Goal: Task Accomplishment & Management: Manage account settings

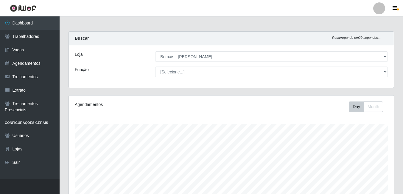
select select "230"
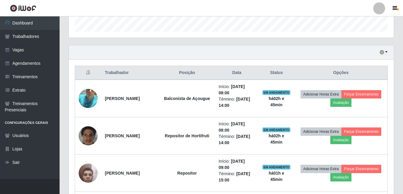
scroll to position [178, 0]
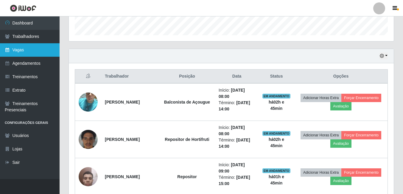
click at [9, 48] on link "Vagas" at bounding box center [30, 49] width 60 height 13
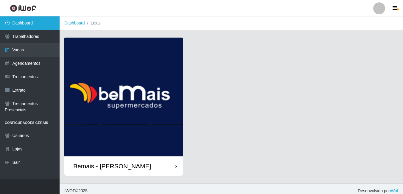
click at [27, 21] on link "Dashboard" at bounding box center [30, 22] width 60 height 13
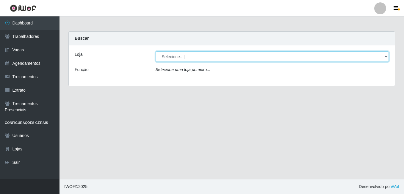
click at [196, 59] on select "[Selecione...] [PERSON_NAME]" at bounding box center [273, 56] width 234 height 10
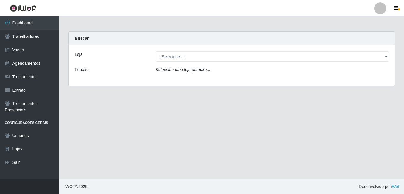
click at [198, 80] on div "Loja [Selecione...] [PERSON_NAME] Função Selecione uma loja primeiro..." at bounding box center [232, 65] width 326 height 41
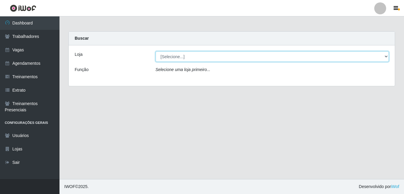
click at [201, 55] on select "[Selecione...] [PERSON_NAME]" at bounding box center [273, 56] width 234 height 10
select select "230"
click at [156, 51] on select "[Selecione...] [PERSON_NAME]" at bounding box center [273, 56] width 234 height 10
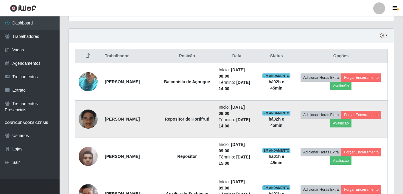
scroll to position [208, 0]
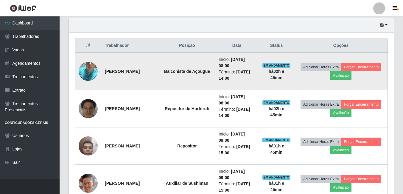
click at [87, 65] on img at bounding box center [88, 71] width 19 height 34
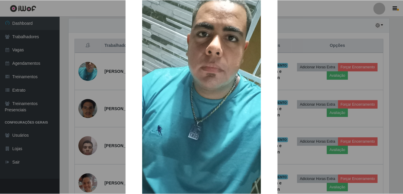
scroll to position [70, 0]
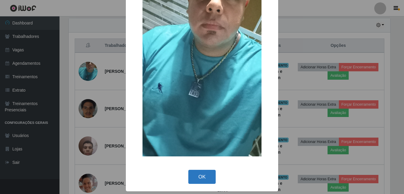
click at [208, 177] on button "OK" at bounding box center [203, 176] width 28 height 14
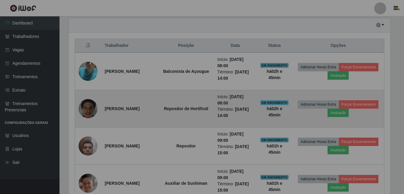
scroll to position [124, 325]
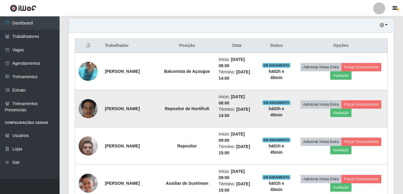
click at [97, 111] on img at bounding box center [88, 108] width 19 height 25
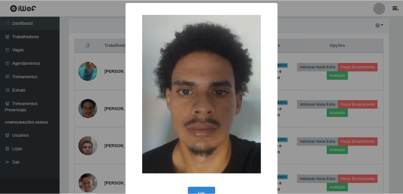
scroll to position [17, 0]
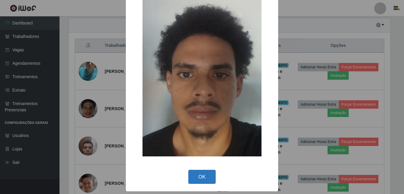
click at [212, 179] on button "OK" at bounding box center [203, 176] width 28 height 14
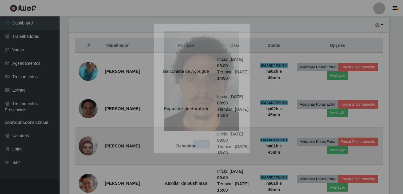
scroll to position [124, 325]
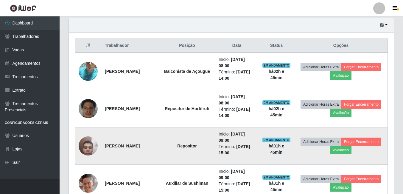
click at [82, 146] on img at bounding box center [88, 145] width 19 height 25
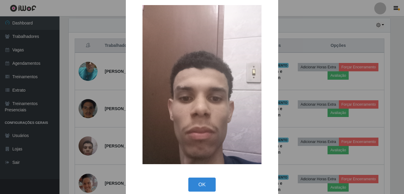
scroll to position [17, 0]
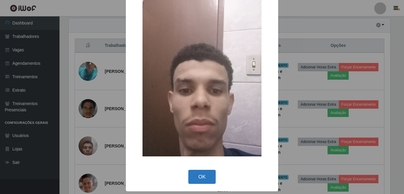
click at [193, 175] on button "OK" at bounding box center [203, 176] width 28 height 14
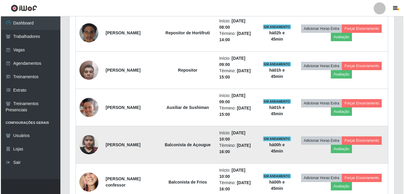
scroll to position [298, 0]
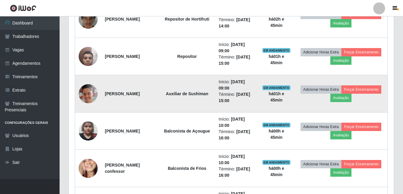
click at [88, 95] on img at bounding box center [88, 93] width 19 height 21
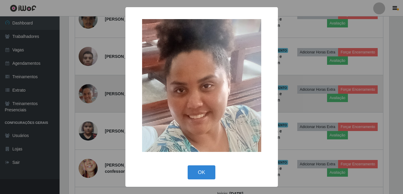
scroll to position [124, 322]
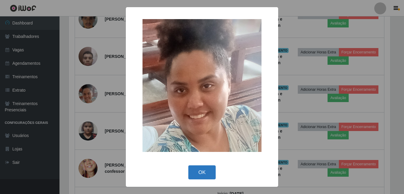
click at [206, 169] on button "OK" at bounding box center [203, 172] width 28 height 14
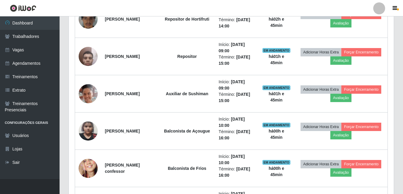
scroll to position [124, 325]
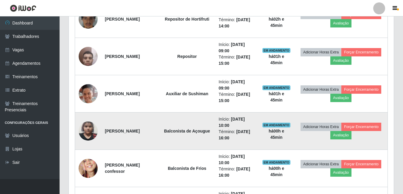
click at [87, 130] on img at bounding box center [88, 130] width 19 height 25
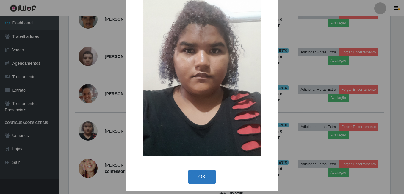
click at [203, 176] on button "OK" at bounding box center [203, 176] width 28 height 14
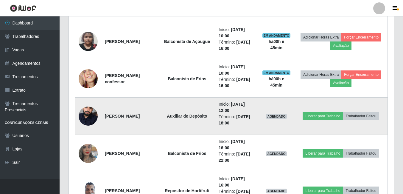
click at [86, 115] on img at bounding box center [88, 116] width 19 height 32
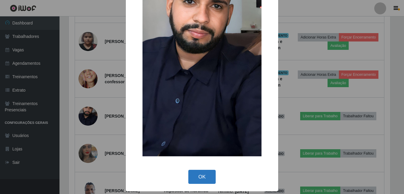
click at [203, 175] on button "OK" at bounding box center [203, 176] width 28 height 14
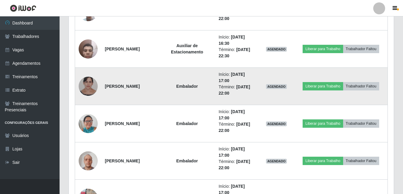
click at [88, 87] on img at bounding box center [88, 86] width 19 height 24
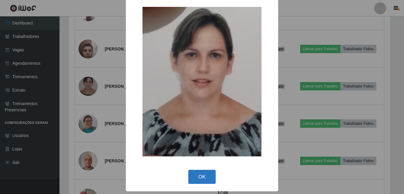
click at [199, 178] on button "OK" at bounding box center [203, 176] width 28 height 14
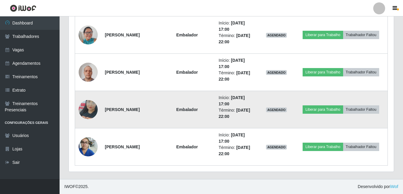
click at [88, 108] on img at bounding box center [88, 109] width 19 height 34
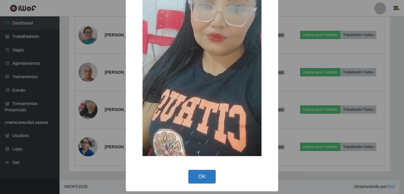
click at [195, 179] on button "OK" at bounding box center [203, 176] width 28 height 14
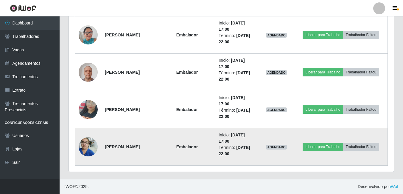
click at [91, 149] on img at bounding box center [88, 146] width 19 height 25
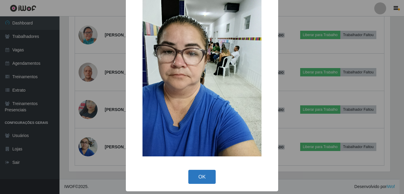
click at [206, 172] on button "OK" at bounding box center [203, 176] width 28 height 14
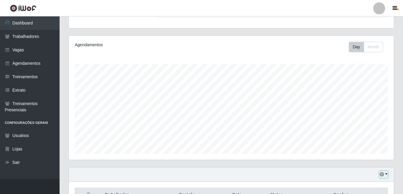
click at [382, 173] on icon "button" at bounding box center [382, 174] width 4 height 4
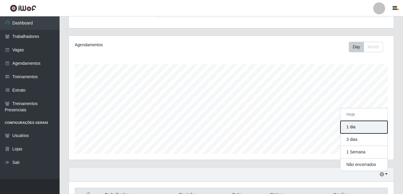
click at [365, 130] on button "1 dia" at bounding box center [363, 127] width 47 height 13
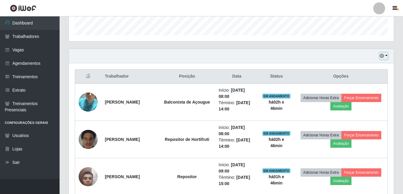
click at [385, 54] on button "button" at bounding box center [383, 55] width 8 height 7
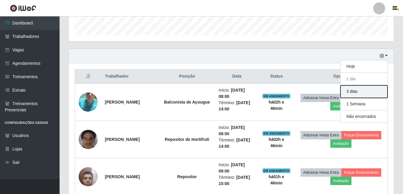
click at [359, 94] on button "3 dias" at bounding box center [363, 91] width 47 height 13
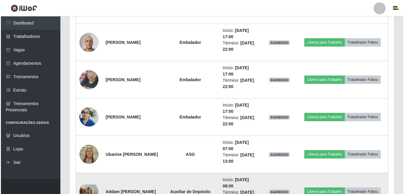
scroll to position [774, 0]
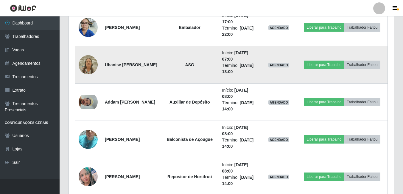
click at [92, 62] on img at bounding box center [88, 64] width 19 height 25
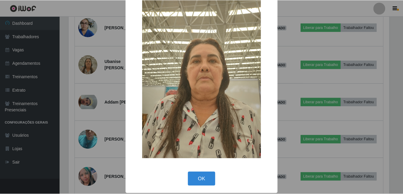
scroll to position [17, 0]
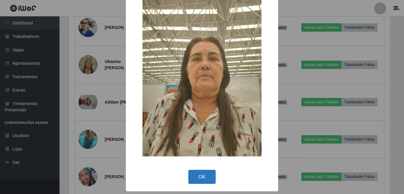
click at [203, 172] on button "OK" at bounding box center [203, 176] width 28 height 14
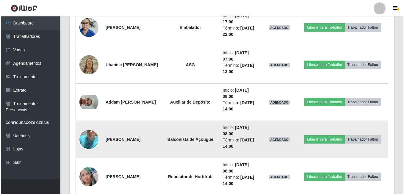
scroll to position [124, 325]
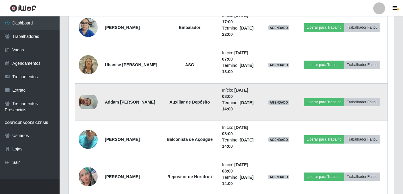
click at [87, 103] on img at bounding box center [88, 102] width 19 height 14
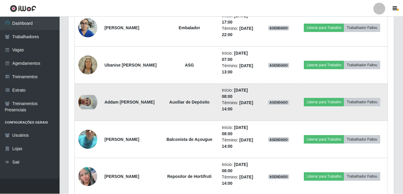
scroll to position [124, 322]
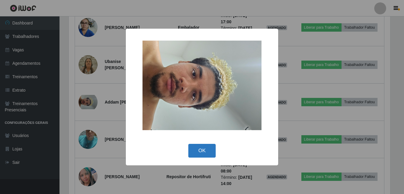
click at [207, 151] on button "OK" at bounding box center [203, 151] width 28 height 14
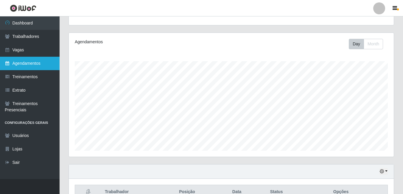
scroll to position [20, 0]
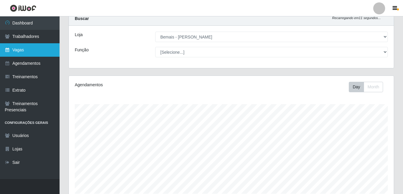
click at [16, 53] on link "Vagas" at bounding box center [30, 49] width 60 height 13
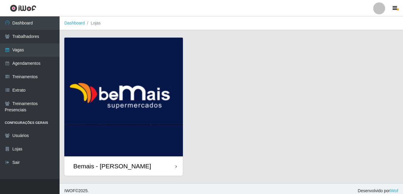
click at [127, 169] on div "Bemais - [PERSON_NAME]" at bounding box center [112, 165] width 78 height 7
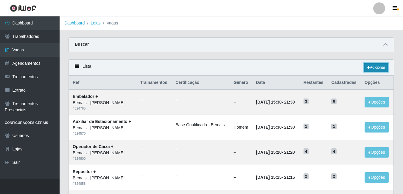
click at [371, 69] on link "Adicionar" at bounding box center [376, 67] width 24 height 8
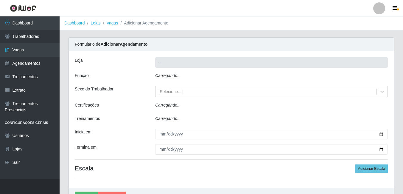
type input "Bemais - [PERSON_NAME]"
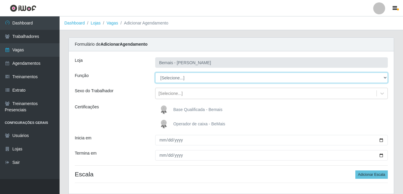
click at [195, 76] on select "[Selecione...] ASG ASG + ASG ++ Auxiliar de Depósito Auxiliar de Depósito + Aux…" at bounding box center [271, 77] width 233 height 10
select select "108"
click at [155, 72] on select "[Selecione...] ASG ASG + ASG ++ Auxiliar de Depósito Auxiliar de Depósito + Aux…" at bounding box center [271, 77] width 233 height 10
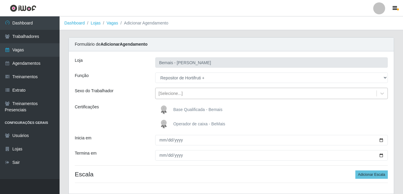
click at [220, 91] on div "[Selecione...]" at bounding box center [265, 93] width 221 height 10
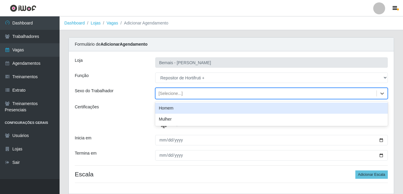
click at [145, 107] on div "Certificações" at bounding box center [110, 117] width 80 height 26
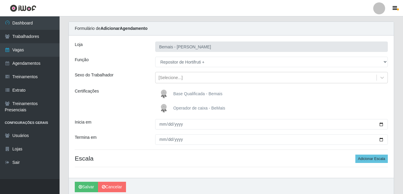
scroll to position [40, 0]
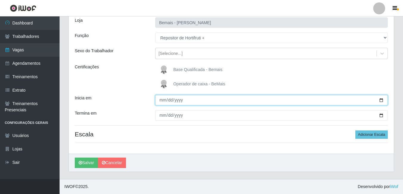
click at [163, 101] on input "Inicia em" at bounding box center [271, 100] width 233 height 10
click at [166, 96] on input "Inicia em" at bounding box center [271, 100] width 233 height 10
click at [382, 100] on input "Inicia em" at bounding box center [271, 100] width 233 height 10
type input "[DATE]"
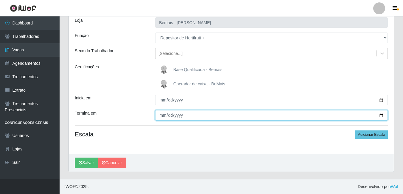
click at [382, 113] on input "Termina em" at bounding box center [271, 115] width 233 height 10
type input "[DATE]"
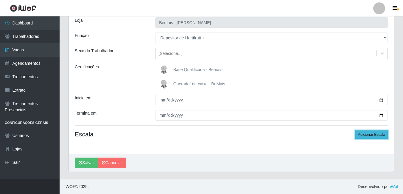
click at [381, 135] on button "Adicionar Escala" at bounding box center [371, 134] width 32 height 8
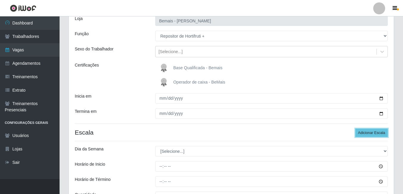
scroll to position [99, 0]
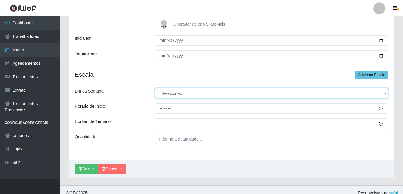
click at [177, 91] on select "[Selecione...] Segunda Terça Quarta Quinta Sexta Sábado Domingo" at bounding box center [271, 93] width 233 height 10
select select "6"
click at [155, 88] on select "[Selecione...] Segunda Terça Quarta Quinta Sexta Sábado Domingo" at bounding box center [271, 93] width 233 height 10
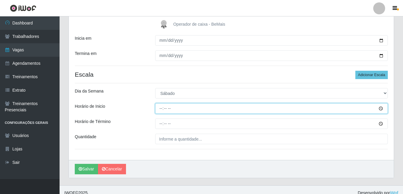
click at [161, 108] on input "Horário de Inicio" at bounding box center [271, 108] width 233 height 10
type input "08:00"
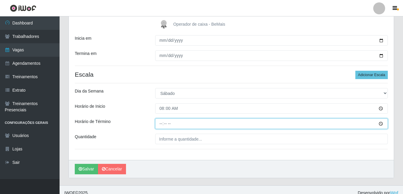
click at [161, 123] on input "Horário de Término" at bounding box center [271, 123] width 233 height 10
type input "14:00"
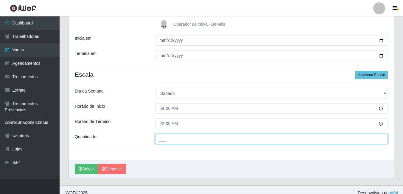
click at [162, 139] on input "___" at bounding box center [271, 138] width 233 height 10
type input "1__"
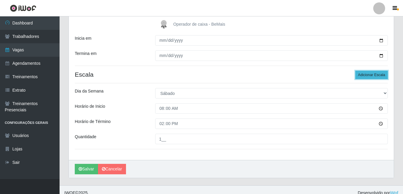
click at [371, 74] on button "Adicionar Escala" at bounding box center [371, 75] width 32 height 8
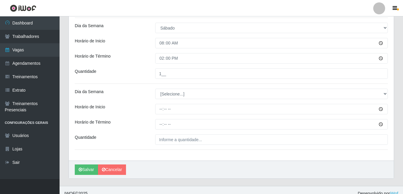
scroll to position [172, 0]
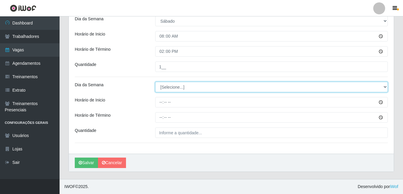
click at [185, 85] on select "[Selecione...] Segunda Terça Quarta Quinta Sexta Sábado Domingo" at bounding box center [271, 87] width 233 height 10
click at [251, 84] on select "[Selecione...] Segunda Terça Quarta Quinta Sexta Sábado Domingo" at bounding box center [271, 87] width 233 height 10
select select "6"
click at [155, 82] on select "[Selecione...] Segunda Terça Quarta Quinta Sexta Sábado Domingo" at bounding box center [271, 87] width 233 height 10
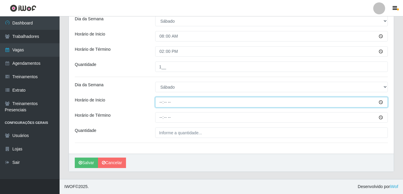
click at [161, 103] on input "Horário de Inicio" at bounding box center [271, 102] width 233 height 10
type input "16:00"
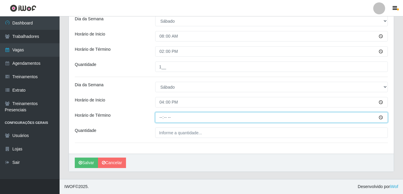
click at [160, 118] on input "Horário de Término" at bounding box center [271, 117] width 233 height 10
type input "22:00"
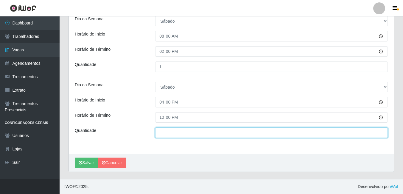
click at [169, 130] on input "___" at bounding box center [271, 132] width 233 height 10
type input "1__"
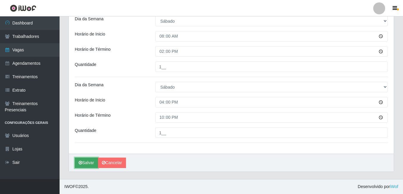
click at [80, 161] on icon "submit" at bounding box center [81, 162] width 4 height 4
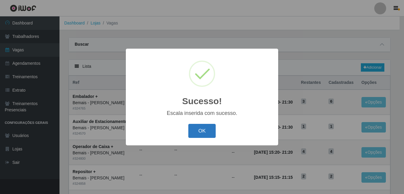
click at [205, 130] on button "OK" at bounding box center [203, 131] width 28 height 14
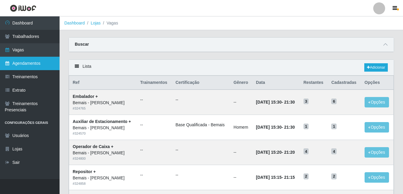
click at [23, 65] on link "Agendamentos" at bounding box center [30, 63] width 60 height 13
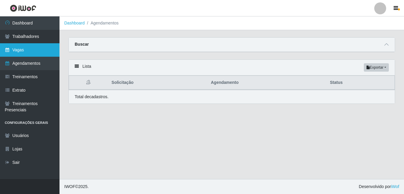
click at [20, 44] on link "Vagas" at bounding box center [30, 49] width 60 height 13
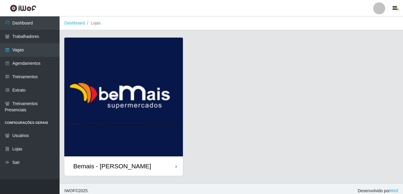
click at [126, 174] on div "Bemais - [PERSON_NAME]" at bounding box center [123, 165] width 119 height 19
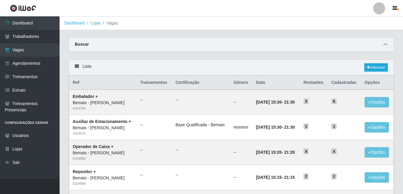
click at [386, 43] on icon at bounding box center [385, 44] width 4 height 4
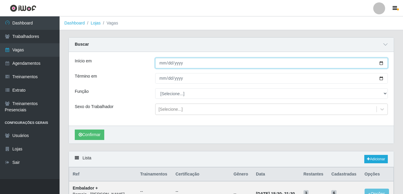
click at [163, 63] on input "Início em" at bounding box center [271, 63] width 233 height 10
type input "[DATE]"
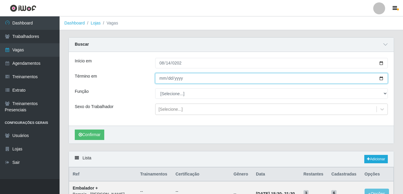
click at [382, 79] on input "Término em" at bounding box center [271, 78] width 233 height 10
type input "[DATE]"
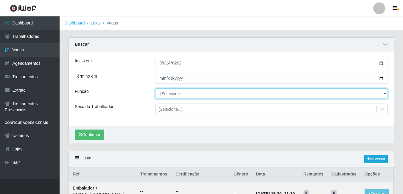
click at [180, 92] on select "[Selecione...] ASG ASG + ASG ++ Auxiliar de Depósito Auxiliar de Depósito + Aux…" at bounding box center [271, 93] width 233 height 10
click at [155, 88] on select "[Selecione...] ASG ASG + ASG ++ Auxiliar de Depósito Auxiliar de Depósito + Aux…" at bounding box center [271, 93] width 233 height 10
click at [194, 92] on select "[Selecione...] ASG ASG + ASG ++ Auxiliar de Depósito Auxiliar de Depósito + Aux…" at bounding box center [271, 93] width 233 height 10
select select "16"
click at [155, 88] on select "[Selecione...] ASG ASG + ASG ++ Auxiliar de Depósito Auxiliar de Depósito + Aux…" at bounding box center [271, 93] width 233 height 10
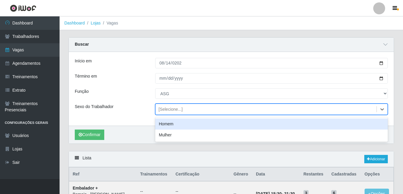
click at [194, 109] on div "[Selecione...]" at bounding box center [265, 109] width 221 height 10
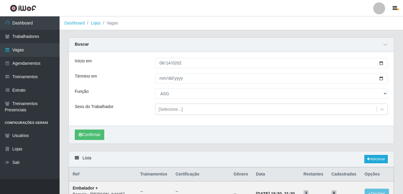
click at [141, 113] on div "Sexo do Trabalhador" at bounding box center [110, 108] width 80 height 11
click at [85, 133] on button "Confirmar" at bounding box center [89, 134] width 29 height 10
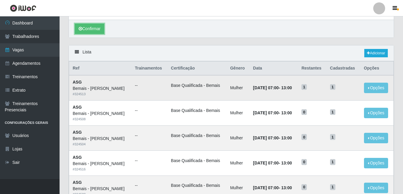
scroll to position [119, 0]
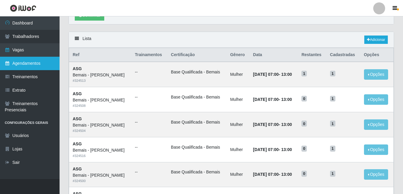
click at [46, 65] on link "Agendamentos" at bounding box center [30, 63] width 60 height 13
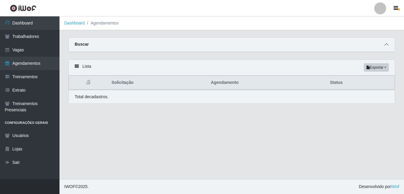
click at [386, 44] on icon at bounding box center [387, 44] width 4 height 4
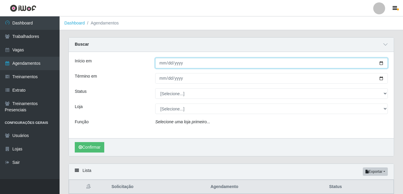
click at [382, 60] on input "Início em" at bounding box center [271, 63] width 233 height 10
click at [381, 64] on input "Início em" at bounding box center [271, 63] width 233 height 10
type input "[DATE]"
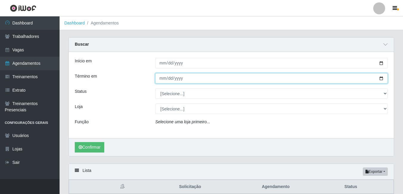
click at [377, 74] on input "Término em" at bounding box center [271, 78] width 233 height 10
click at [381, 81] on input "Término em" at bounding box center [271, 78] width 233 height 10
type input "[DATE]"
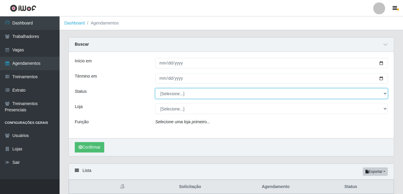
click at [187, 92] on select "[Selecione...] AGENDADO AGUARDANDO LIBERAR EM ANDAMENTO EM REVISÃO FINALIZADO C…" at bounding box center [271, 93] width 233 height 10
select select "AGENDADO"
click at [155, 88] on select "[Selecione...] AGENDADO AGUARDANDO LIBERAR EM ANDAMENTO EM REVISÃO FINALIZADO C…" at bounding box center [271, 93] width 233 height 10
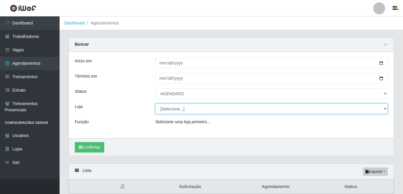
click at [181, 109] on select "[Selecione...] [PERSON_NAME]" at bounding box center [271, 108] width 233 height 10
select select "230"
click at [155, 104] on select "[Selecione...] [PERSON_NAME]" at bounding box center [271, 108] width 233 height 10
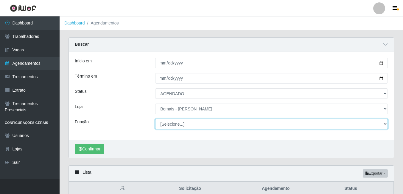
click at [183, 123] on select "[Selecione...] ASG ASG + ASG ++ Auxiliar de Depósito Auxiliar de Depósito + Aux…" at bounding box center [271, 124] width 233 height 10
click at [155, 119] on select "[Selecione...] ASG ASG + ASG ++ Auxiliar de Depósito Auxiliar de Depósito + Aux…" at bounding box center [271, 124] width 233 height 10
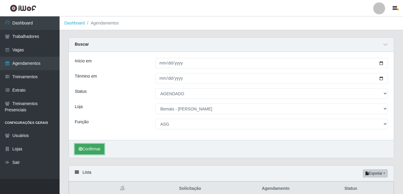
click at [88, 150] on button "Confirmar" at bounding box center [89, 149] width 29 height 10
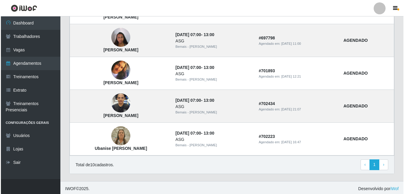
scroll to position [370, 0]
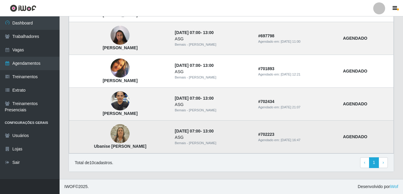
click at [122, 132] on img at bounding box center [120, 133] width 19 height 25
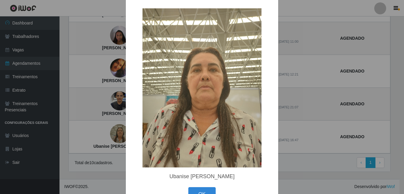
scroll to position [24, 0]
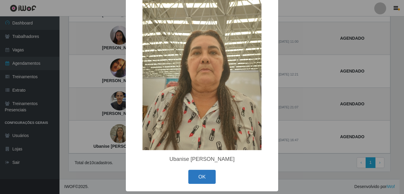
click at [200, 177] on button "OK" at bounding box center [203, 176] width 28 height 14
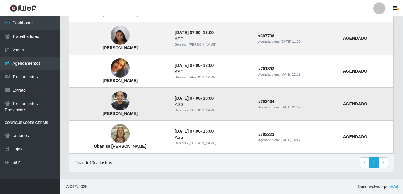
click at [128, 95] on img at bounding box center [120, 101] width 19 height 34
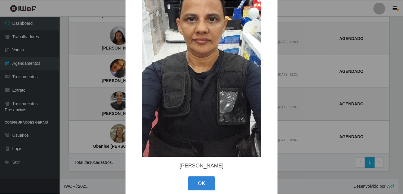
scroll to position [77, 0]
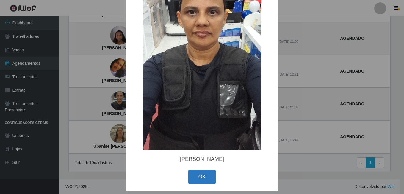
click at [205, 177] on button "OK" at bounding box center [203, 176] width 28 height 14
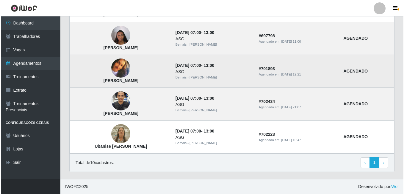
scroll to position [340, 0]
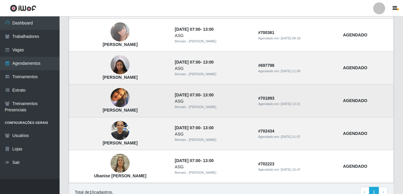
click at [127, 97] on img at bounding box center [120, 97] width 19 height 19
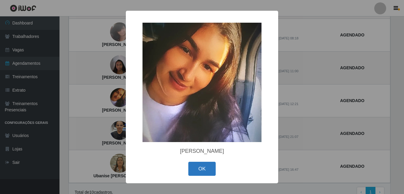
click at [210, 167] on button "OK" at bounding box center [203, 168] width 28 height 14
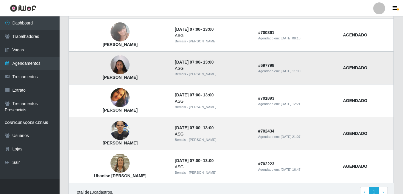
click at [127, 65] on img at bounding box center [120, 64] width 19 height 25
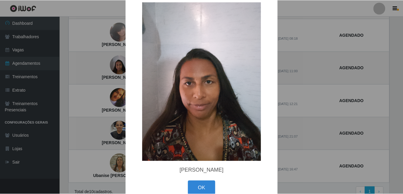
scroll to position [24, 0]
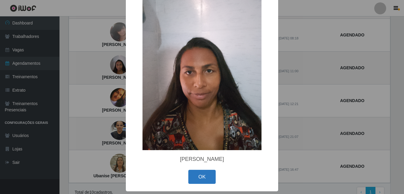
click at [208, 179] on button "OK" at bounding box center [203, 176] width 28 height 14
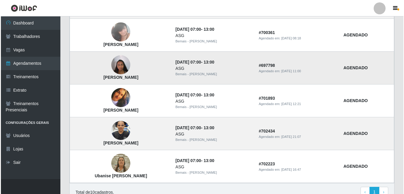
scroll to position [311, 0]
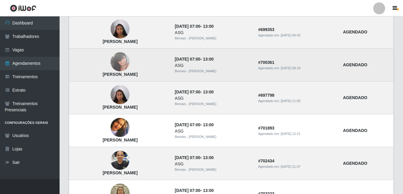
click at [125, 59] on img at bounding box center [120, 61] width 19 height 25
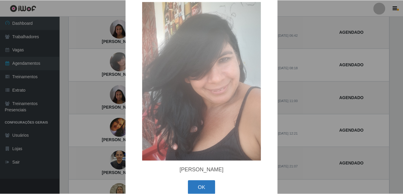
scroll to position [24, 0]
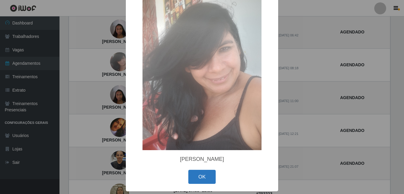
click at [200, 177] on button "OK" at bounding box center [203, 176] width 28 height 14
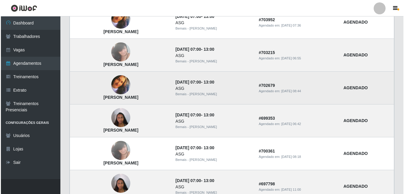
scroll to position [221, 0]
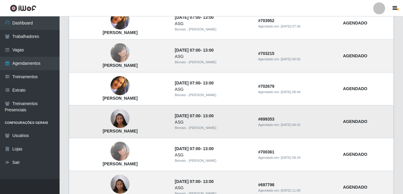
click at [125, 120] on img at bounding box center [120, 118] width 19 height 25
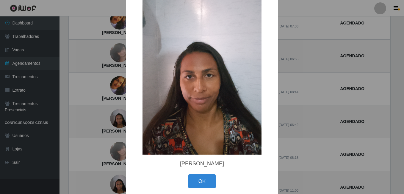
scroll to position [24, 0]
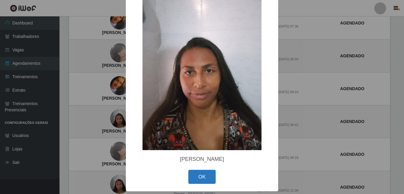
click at [192, 175] on button "OK" at bounding box center [203, 176] width 28 height 14
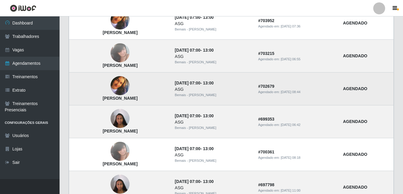
click at [130, 90] on img at bounding box center [120, 85] width 19 height 19
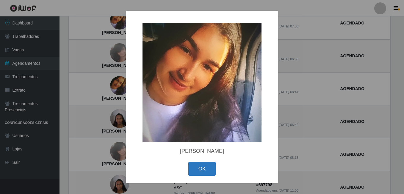
click at [197, 167] on button "OK" at bounding box center [203, 168] width 28 height 14
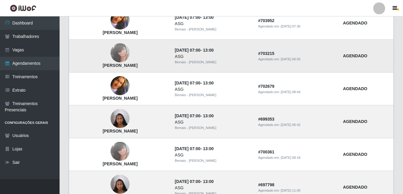
click at [118, 63] on td "[PERSON_NAME]" at bounding box center [120, 56] width 102 height 33
click at [121, 55] on img at bounding box center [120, 52] width 19 height 25
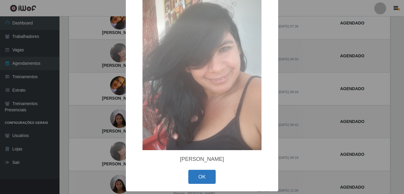
click at [197, 181] on button "OK" at bounding box center [203, 176] width 28 height 14
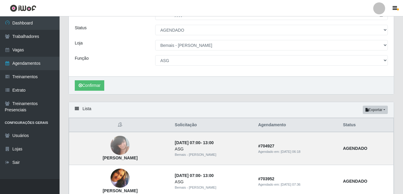
scroll to position [43, 0]
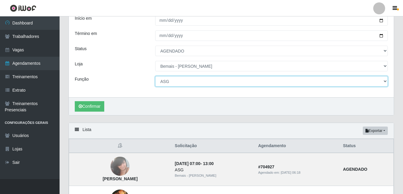
click at [211, 80] on select "[Selecione...] ASG ASG + ASG ++ Auxiliar de Depósito Auxiliar de Depósito + Aux…" at bounding box center [271, 81] width 233 height 10
click at [155, 76] on select "[Selecione...] ASG ASG + ASG ++ Auxiliar de Depósito Auxiliar de Depósito + Aux…" at bounding box center [271, 81] width 233 height 10
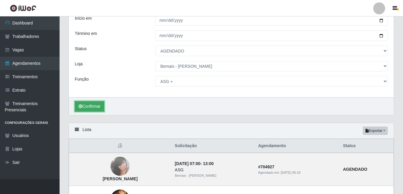
click at [96, 106] on button "Confirmar" at bounding box center [89, 106] width 29 height 10
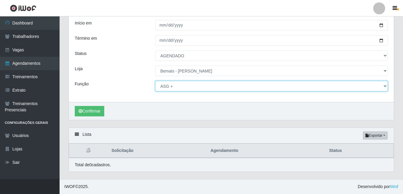
click at [179, 83] on select "[Selecione...] ASG ASG + ASG ++ Auxiliar de Depósito Auxiliar de Depósito + Aux…" at bounding box center [271, 86] width 233 height 10
select select "16"
click at [155, 81] on select "[Selecione...] ASG ASG + ASG ++ Auxiliar de Depósito Auxiliar de Depósito + Aux…" at bounding box center [271, 86] width 233 height 10
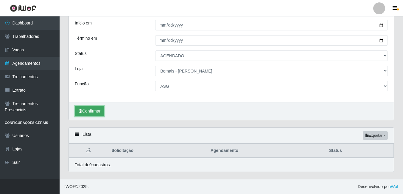
click at [94, 113] on button "Confirmar" at bounding box center [89, 111] width 29 height 10
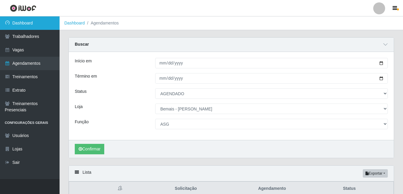
click at [15, 20] on link "Dashboard" at bounding box center [30, 22] width 60 height 13
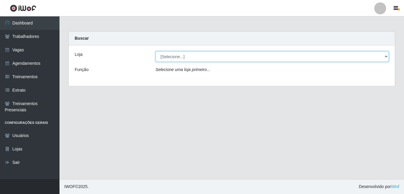
click at [198, 55] on select "[Selecione...] [PERSON_NAME]" at bounding box center [273, 56] width 234 height 10
select select "230"
click at [156, 51] on select "[Selecione...] [PERSON_NAME]" at bounding box center [273, 56] width 234 height 10
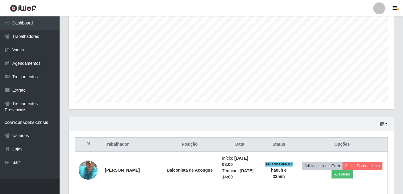
scroll to position [119, 0]
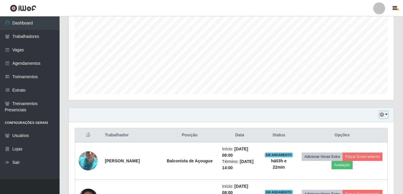
click at [384, 113] on button "button" at bounding box center [383, 114] width 8 height 7
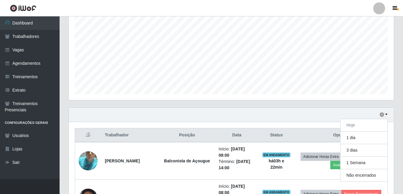
click at [291, 96] on div "Agendamentos Day Month" at bounding box center [231, 38] width 325 height 124
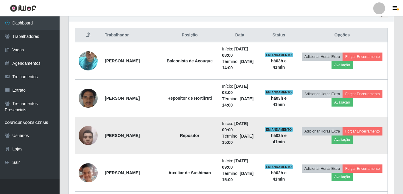
scroll to position [208, 0]
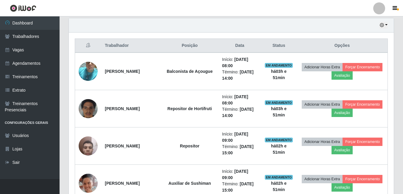
click at [220, 29] on div "Hoje 1 dia 3 dias 1 Semana Não encerrados" at bounding box center [231, 25] width 325 height 14
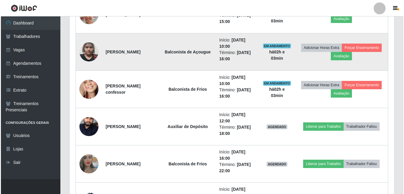
scroll to position [387, 0]
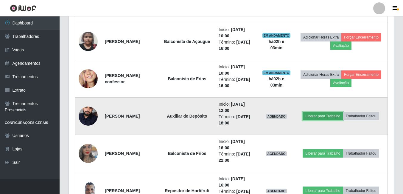
click at [329, 118] on button "Liberar para Trabalho" at bounding box center [323, 116] width 40 height 8
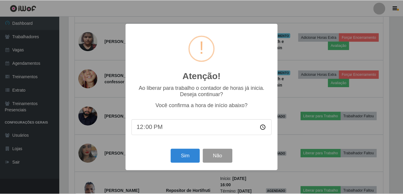
scroll to position [124, 322]
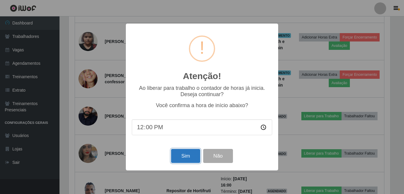
click at [195, 151] on button "Sim" at bounding box center [185, 156] width 29 height 14
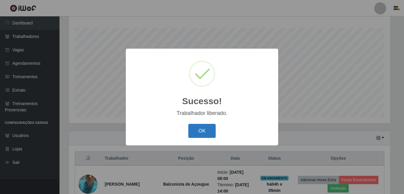
click at [203, 127] on button "OK" at bounding box center [203, 131] width 28 height 14
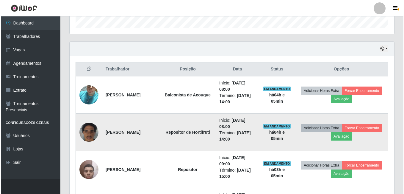
scroll to position [185, 0]
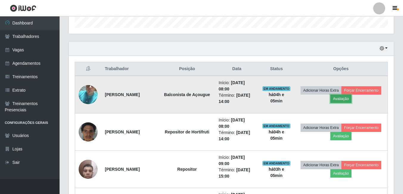
click at [351, 100] on button "Avaliação" at bounding box center [340, 98] width 21 height 8
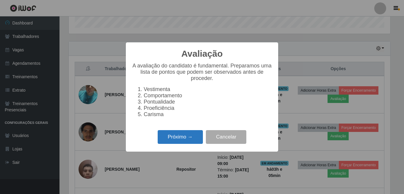
click at [192, 138] on button "Próximo →" at bounding box center [180, 137] width 45 height 14
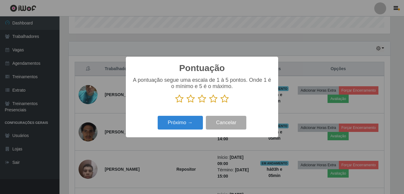
click at [228, 99] on icon at bounding box center [225, 98] width 8 height 9
click at [221, 103] on input "radio" at bounding box center [221, 103] width 0 height 0
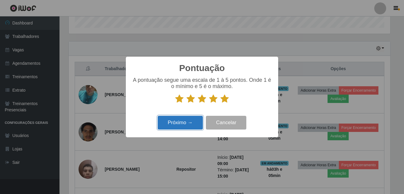
click at [186, 122] on button "Próximo →" at bounding box center [180, 123] width 45 height 14
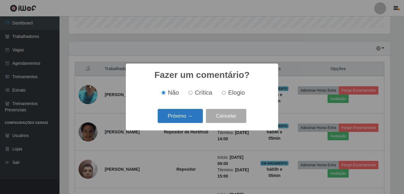
click at [185, 115] on button "Próximo →" at bounding box center [180, 116] width 45 height 14
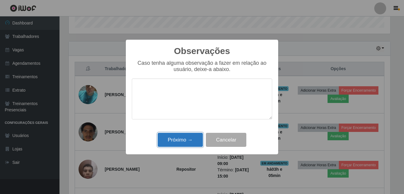
click at [178, 136] on button "Próximo →" at bounding box center [180, 140] width 45 height 14
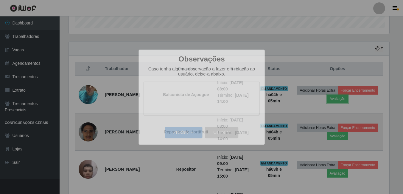
scroll to position [124, 325]
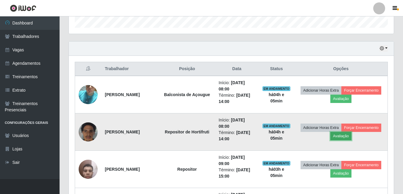
click at [351, 136] on button "Avaliação" at bounding box center [340, 136] width 21 height 8
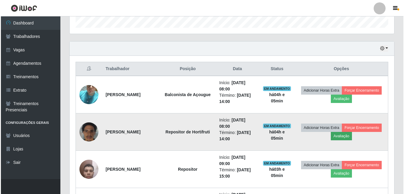
scroll to position [124, 322]
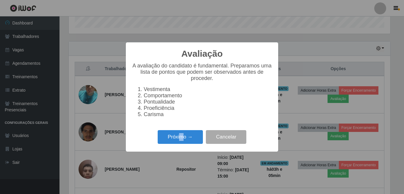
click at [183, 131] on div "Avaliação × A avaliação do candidato é fundamental. Preparamos uma lista de pon…" at bounding box center [202, 96] width 152 height 109
drag, startPoint x: 183, startPoint y: 131, endPoint x: 184, endPoint y: 134, distance: 3.8
click at [184, 134] on button "Próximo →" at bounding box center [180, 137] width 45 height 14
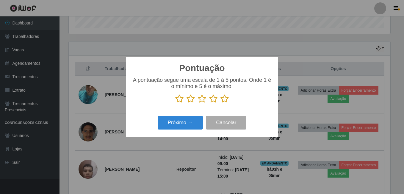
click at [224, 101] on icon at bounding box center [225, 98] width 8 height 9
click at [221, 103] on input "radio" at bounding box center [221, 103] width 0 height 0
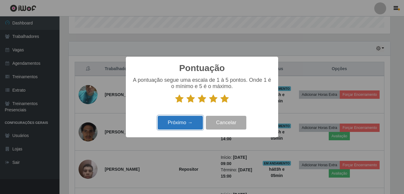
click at [187, 117] on button "Próximo →" at bounding box center [180, 123] width 45 height 14
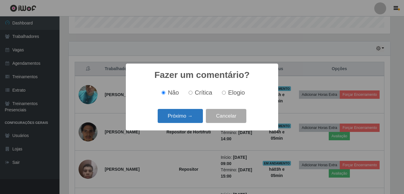
click at [186, 113] on button "Próximo →" at bounding box center [180, 116] width 45 height 14
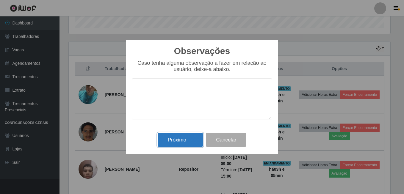
click at [186, 140] on button "Próximo →" at bounding box center [180, 140] width 45 height 14
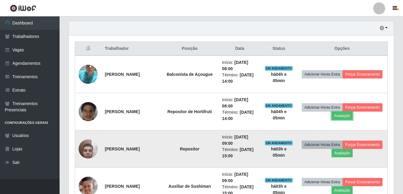
scroll to position [215, 0]
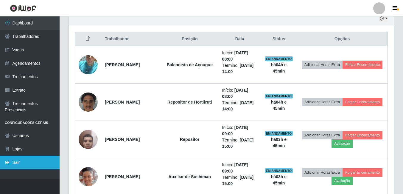
click at [15, 158] on link "Sair" at bounding box center [30, 161] width 60 height 13
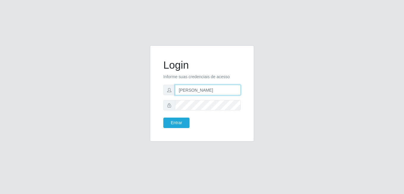
click at [194, 91] on input "[PERSON_NAME]" at bounding box center [208, 90] width 66 height 10
drag, startPoint x: 214, startPoint y: 91, endPoint x: 79, endPoint y: 80, distance: 136.3
click at [79, 80] on div "Login Informe suas credenciais de acesso [PERSON_NAME] Entrar" at bounding box center [202, 96] width 340 height 103
click at [219, 140] on div "Login Informe suas credenciais de acesso GYOVANNA Entrar" at bounding box center [202, 93] width 104 height 96
click at [211, 90] on input "GYOVANNA" at bounding box center [208, 90] width 66 height 10
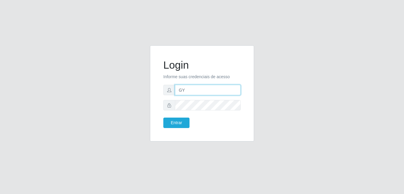
type input "G"
type input "gyovana@bemais"
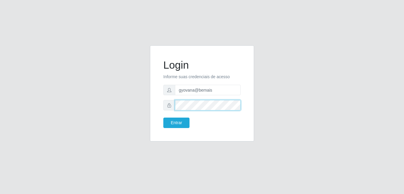
click at [124, 105] on div "Login Informe suas credenciais de acesso gyovana@bemais Entrar" at bounding box center [202, 96] width 340 height 103
click at [164, 117] on button "Entrar" at bounding box center [177, 122] width 26 height 10
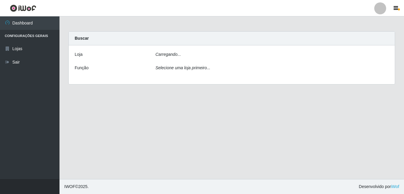
click at [169, 124] on main "Carregando... Buscar [PERSON_NAME]... Função Selecione uma loja primeiro..." at bounding box center [232, 97] width 345 height 162
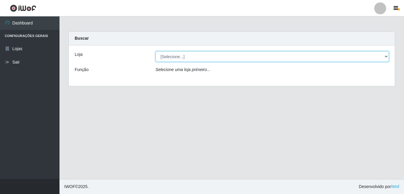
click at [245, 54] on select "[Selecione...] [PERSON_NAME]" at bounding box center [273, 56] width 234 height 10
select select "230"
click at [156, 51] on select "[Selecione...] [PERSON_NAME]" at bounding box center [273, 56] width 234 height 10
